Goal: Task Accomplishment & Management: Manage account settings

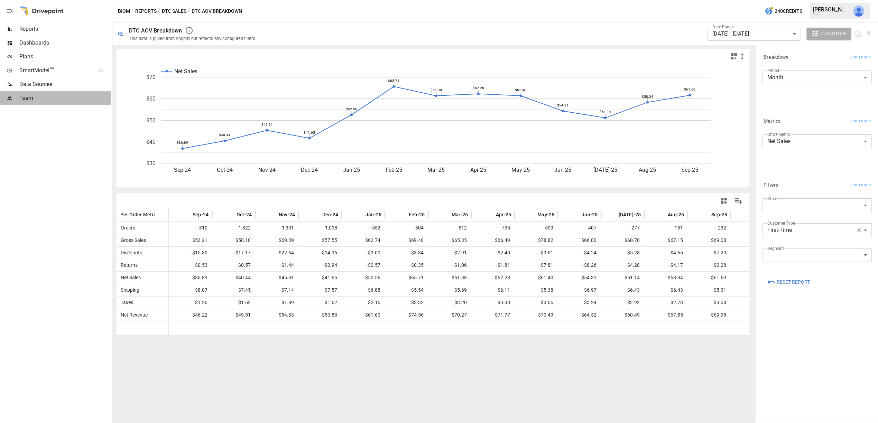
click at [30, 101] on span "Team" at bounding box center [64, 98] width 91 height 8
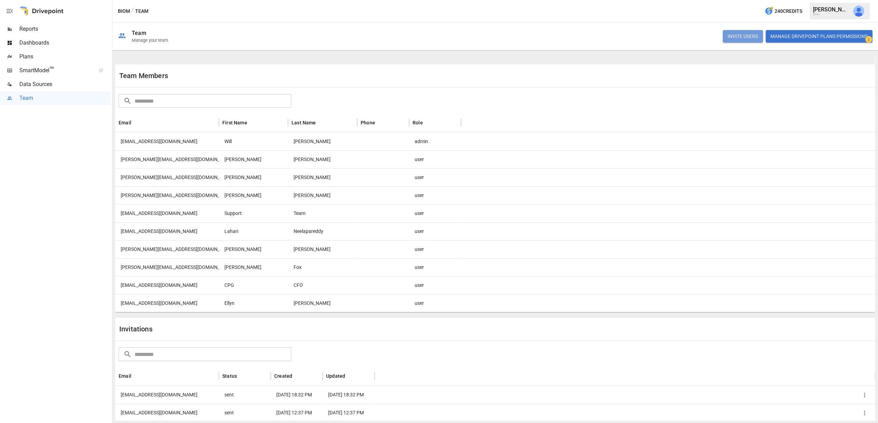
click at [743, 36] on button "INVITE USERS" at bounding box center [742, 36] width 40 height 12
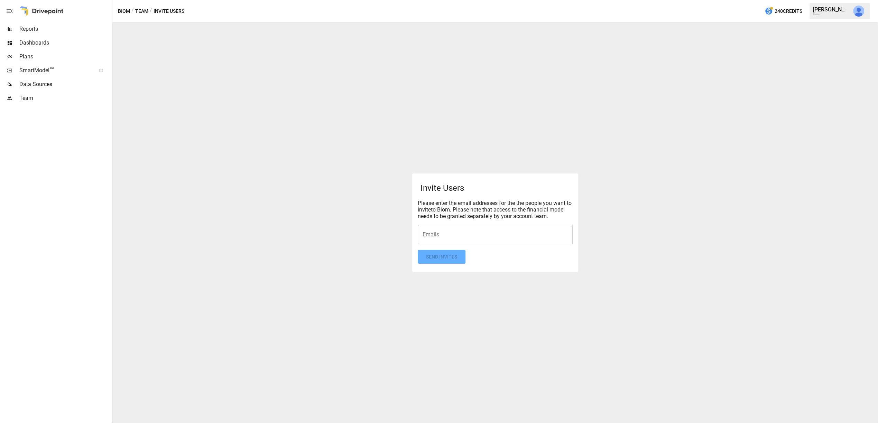
click at [442, 229] on input "Emails" at bounding box center [495, 234] width 149 height 13
type input "**********"
click at [458, 277] on div "Invite Users Please enter the email addresses for the the people you want to in…" at bounding box center [494, 222] width 765 height 401
click at [449, 258] on button "Send Invites" at bounding box center [442, 257] width 48 height 14
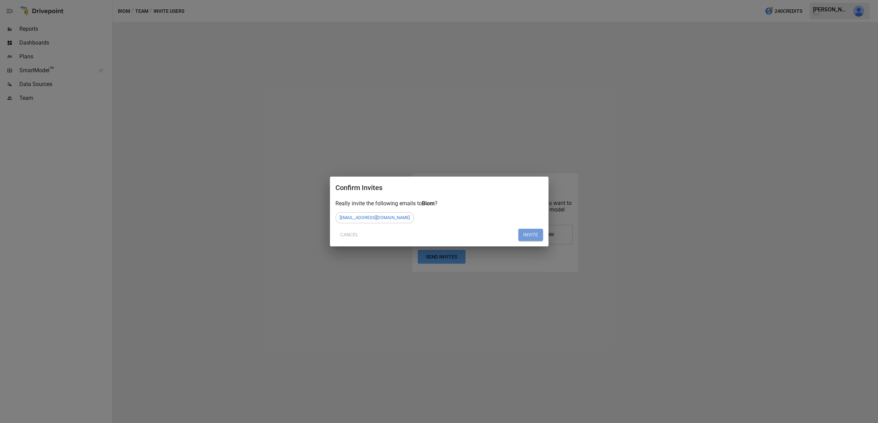
click at [530, 234] on button "INVITE" at bounding box center [530, 235] width 25 height 12
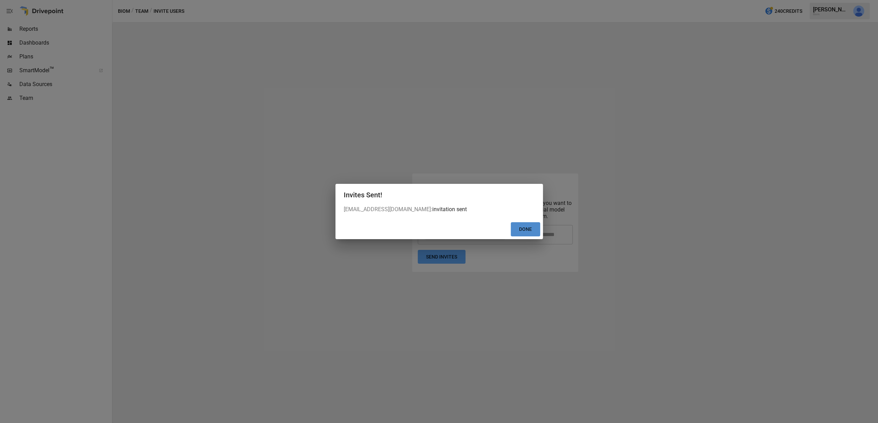
click at [526, 230] on button "Done" at bounding box center [525, 229] width 29 height 14
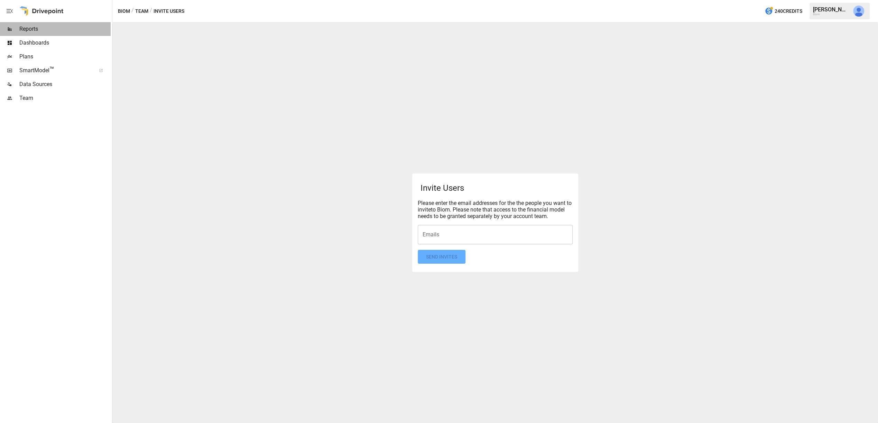
click at [34, 28] on span "Reports" at bounding box center [64, 29] width 91 height 8
